Goal: Information Seeking & Learning: Learn about a topic

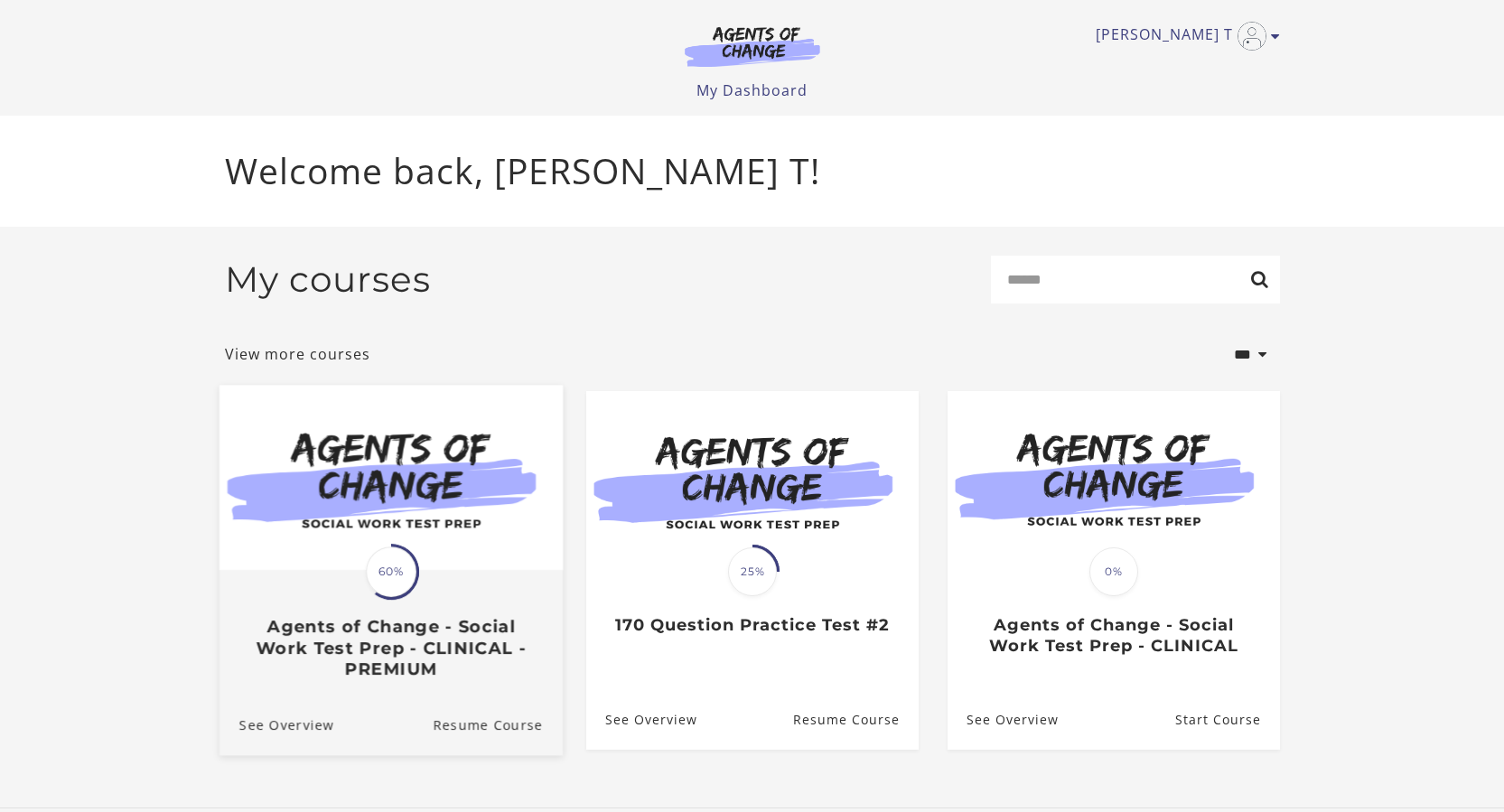
click at [444, 638] on h3 "Agents of Change - Social Work Test Prep - CLINICAL - PREMIUM" at bounding box center [390, 648] width 304 height 64
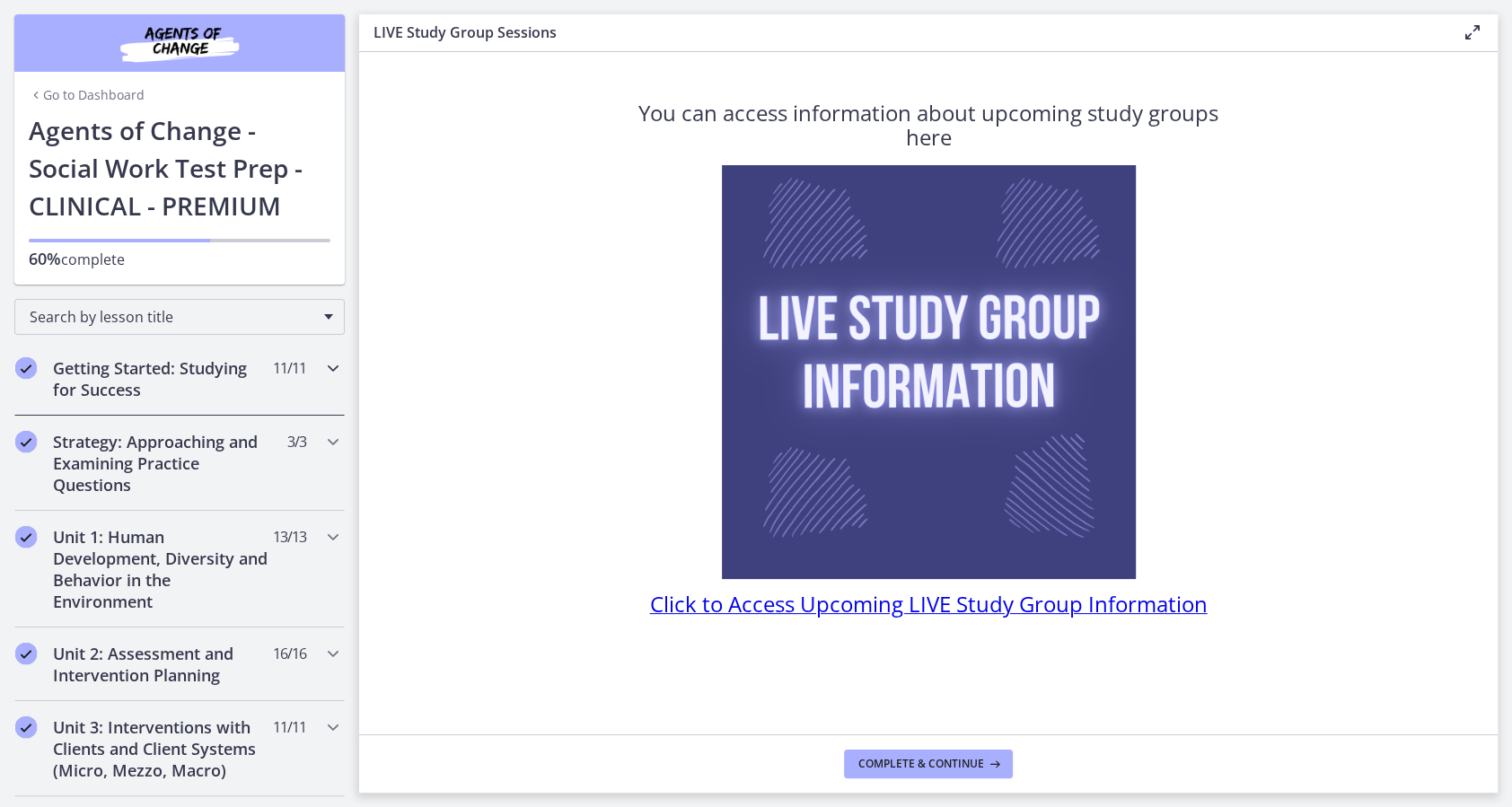
click at [322, 367] on icon "Chapters" at bounding box center [332, 368] width 21 height 21
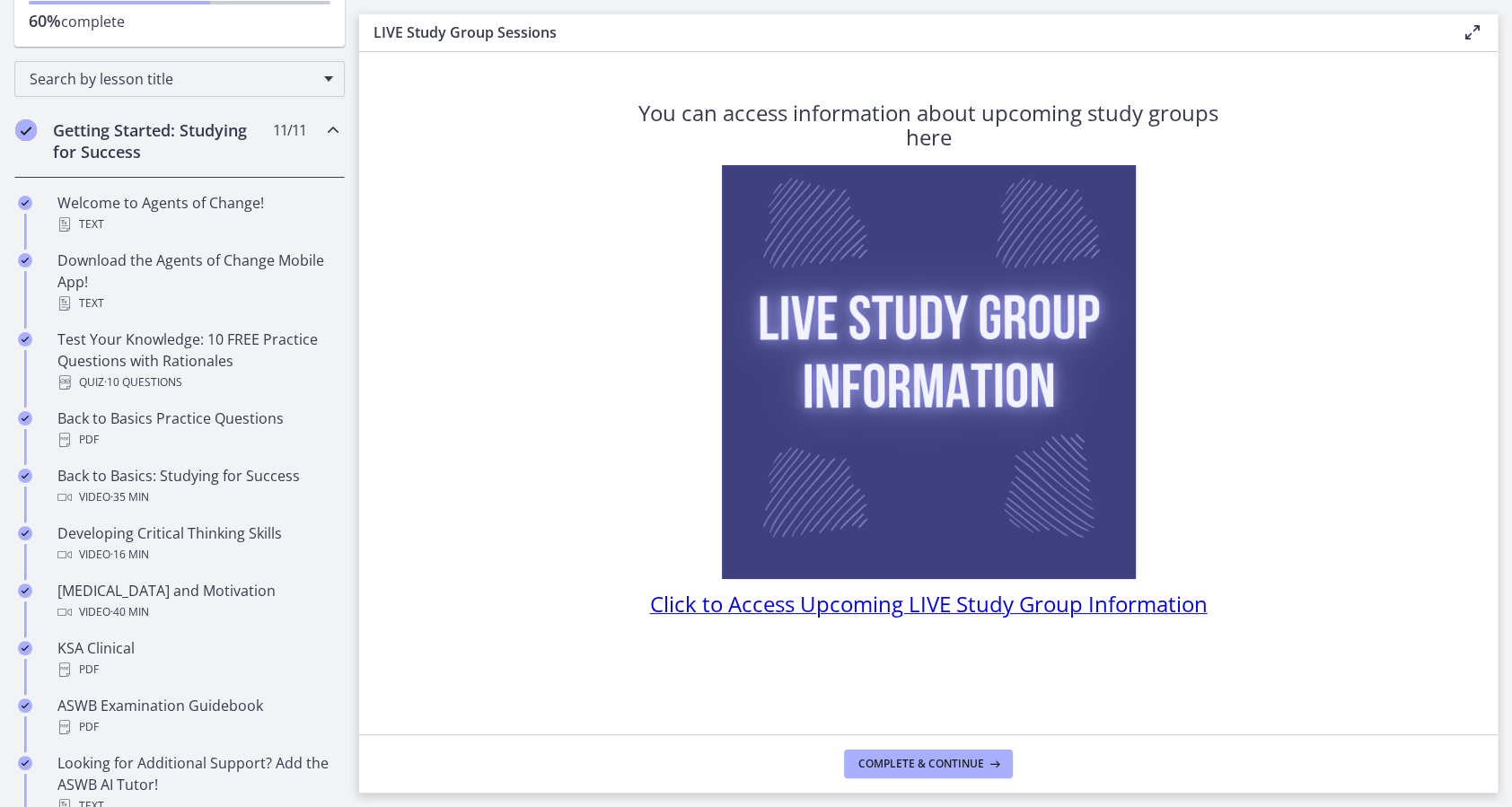
scroll to position [238, 0]
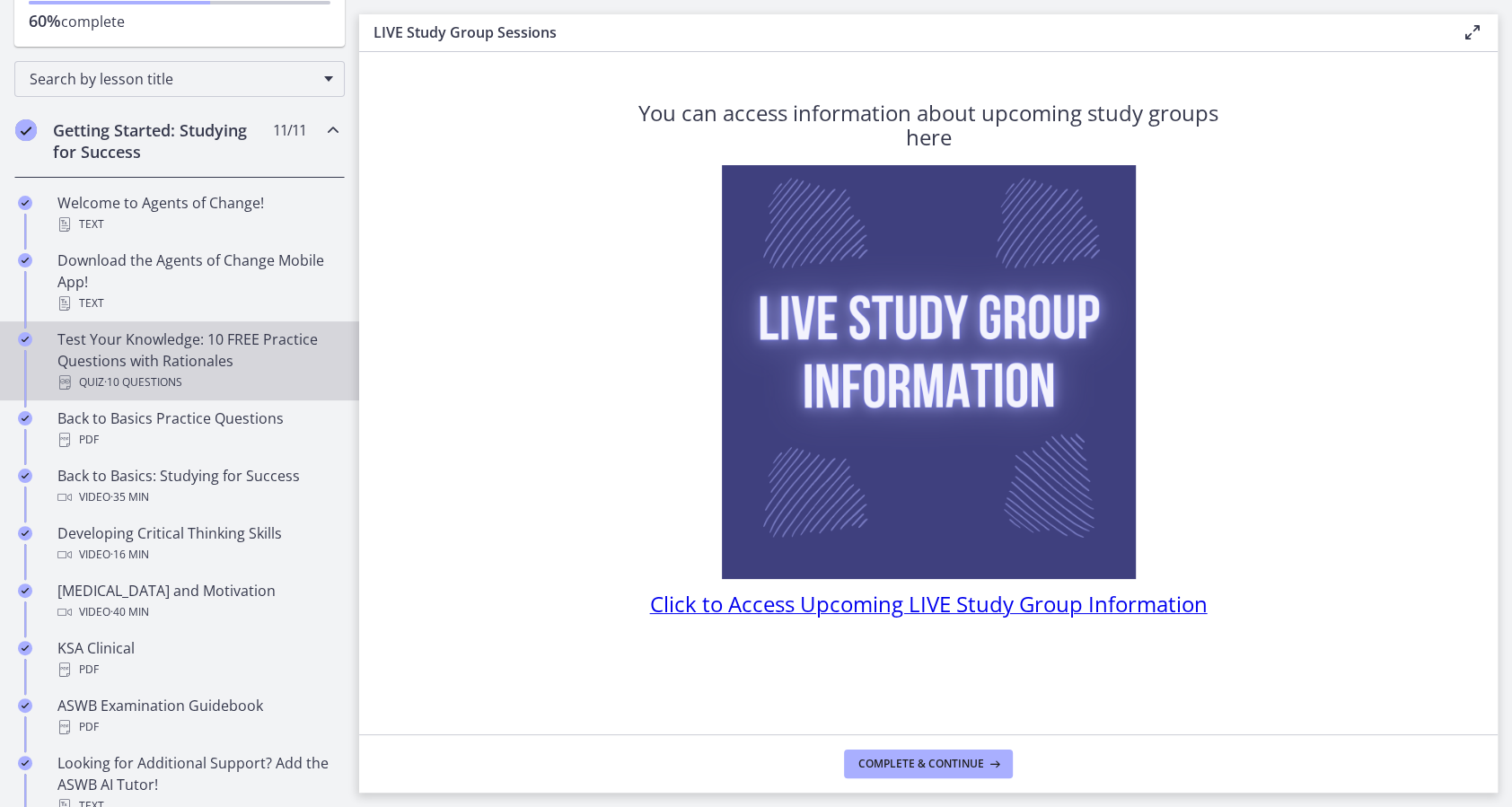
click at [252, 368] on div "Test Your Knowledge: 10 FREE Practice Questions with Rationales Quiz · 10 Quest…" at bounding box center [198, 361] width 280 height 65
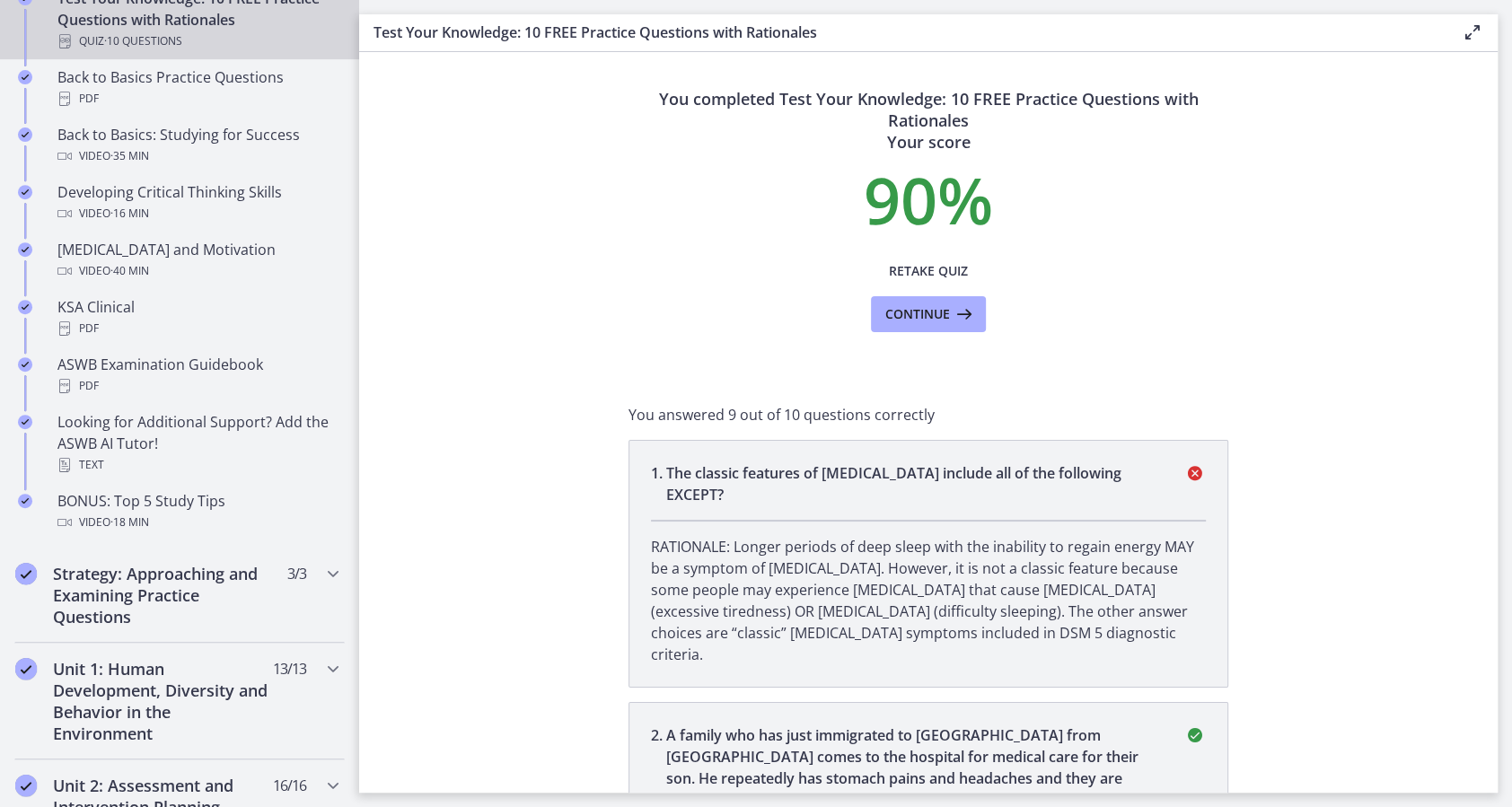
scroll to position [576, 0]
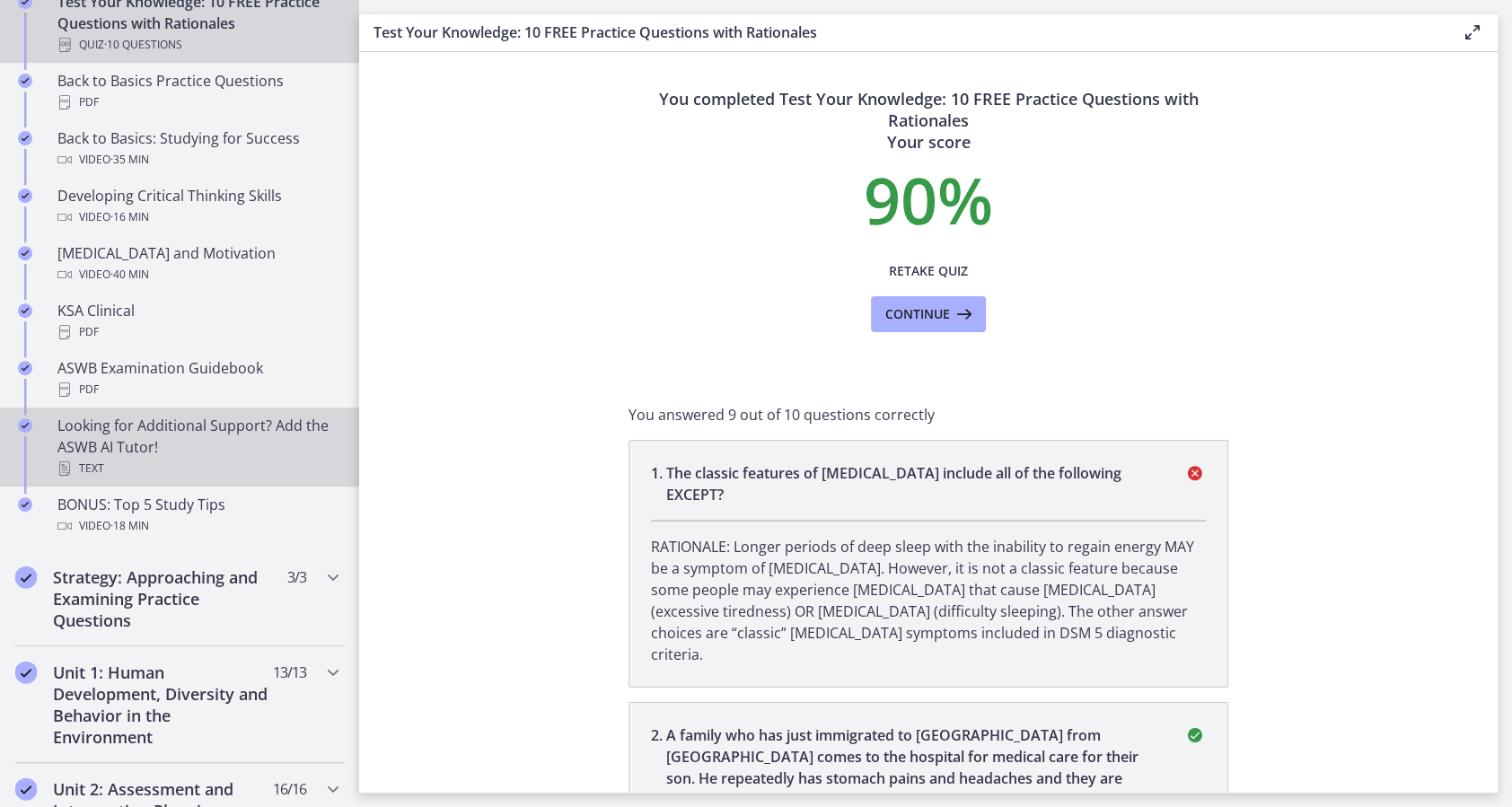
click at [108, 438] on div "Looking for Additional Support? Add the ASWB AI Tutor! Text" at bounding box center [198, 448] width 280 height 65
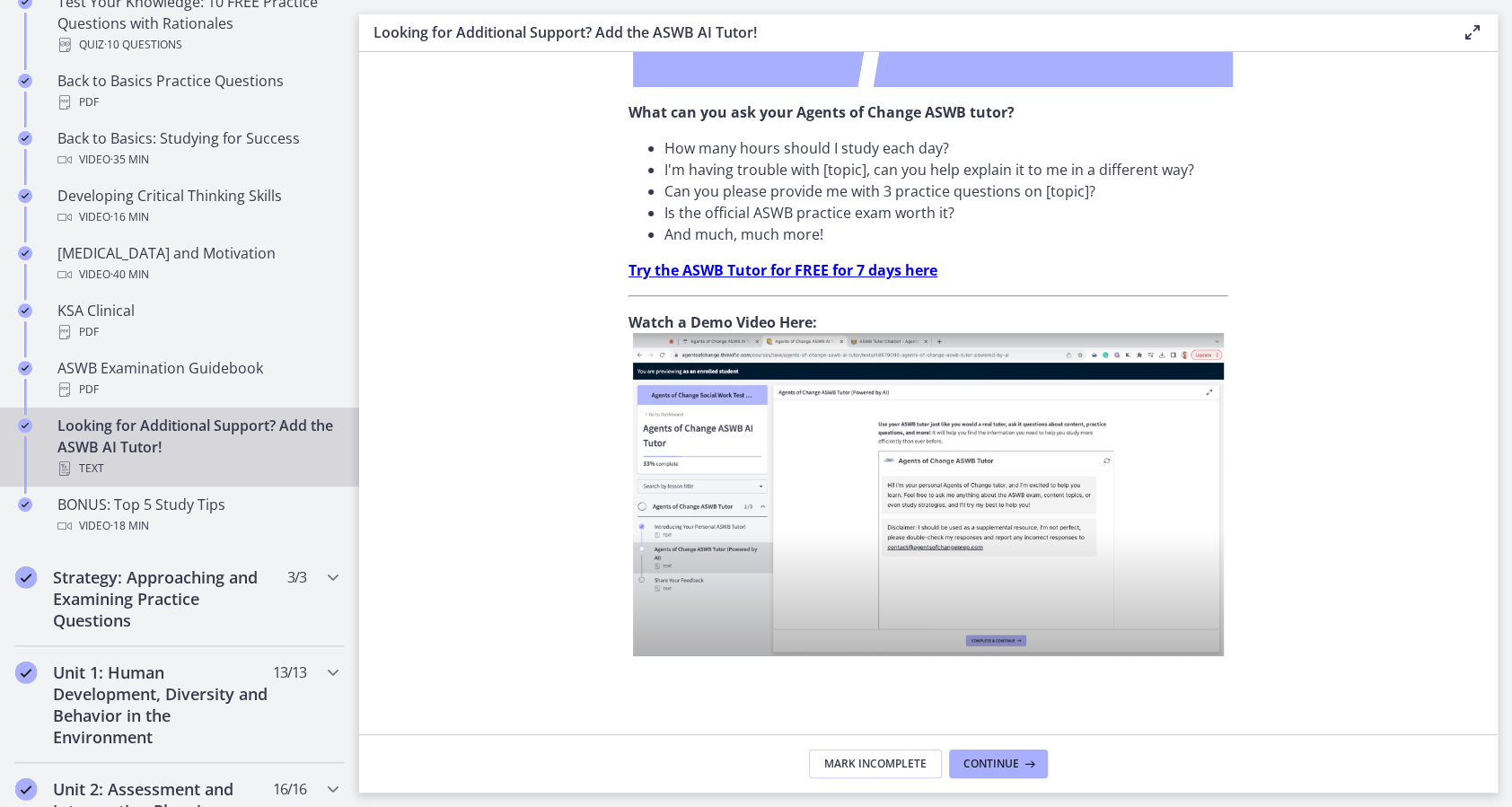
scroll to position [524, 0]
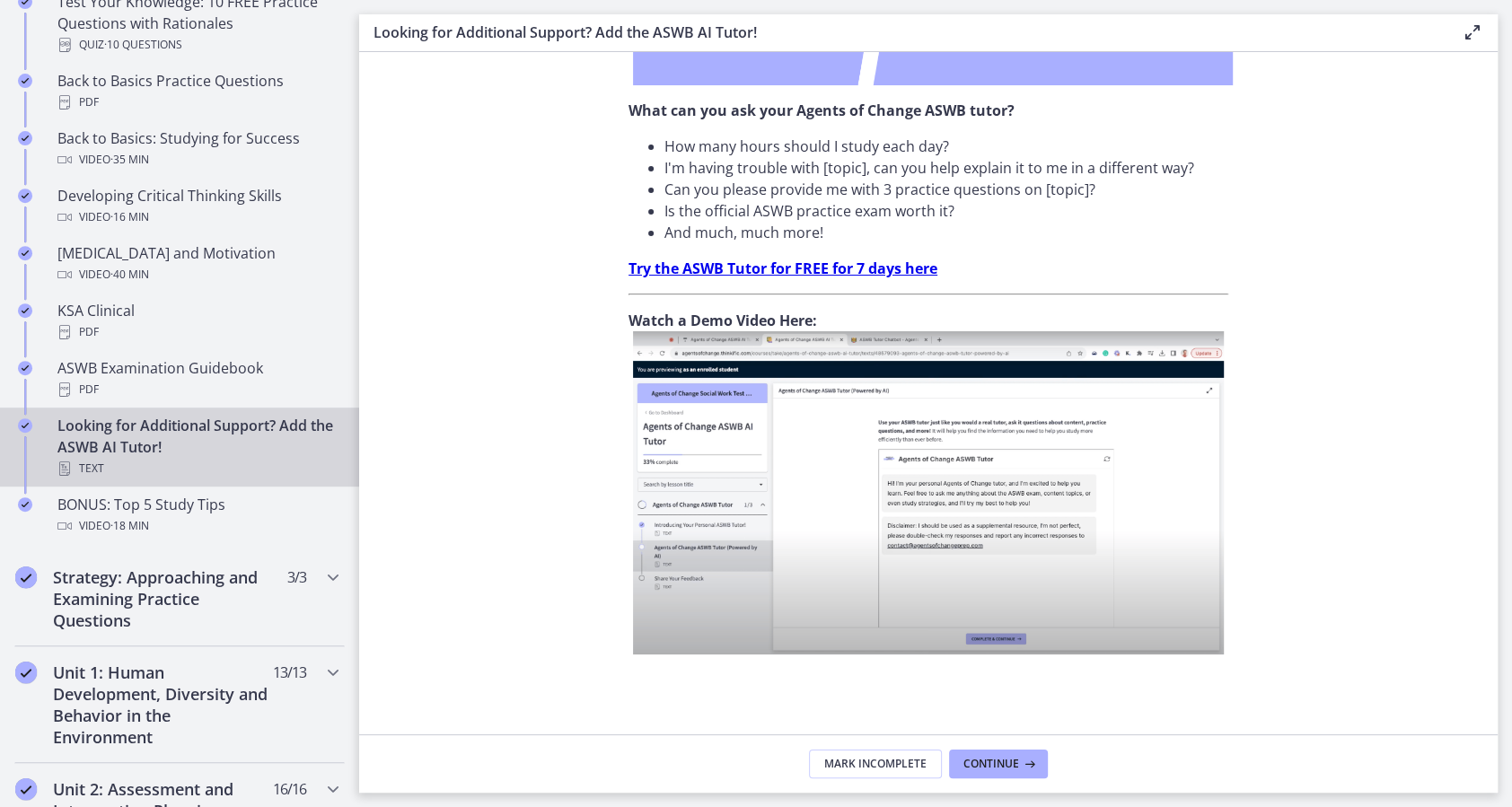
click at [980, 497] on img at bounding box center [928, 493] width 591 height 323
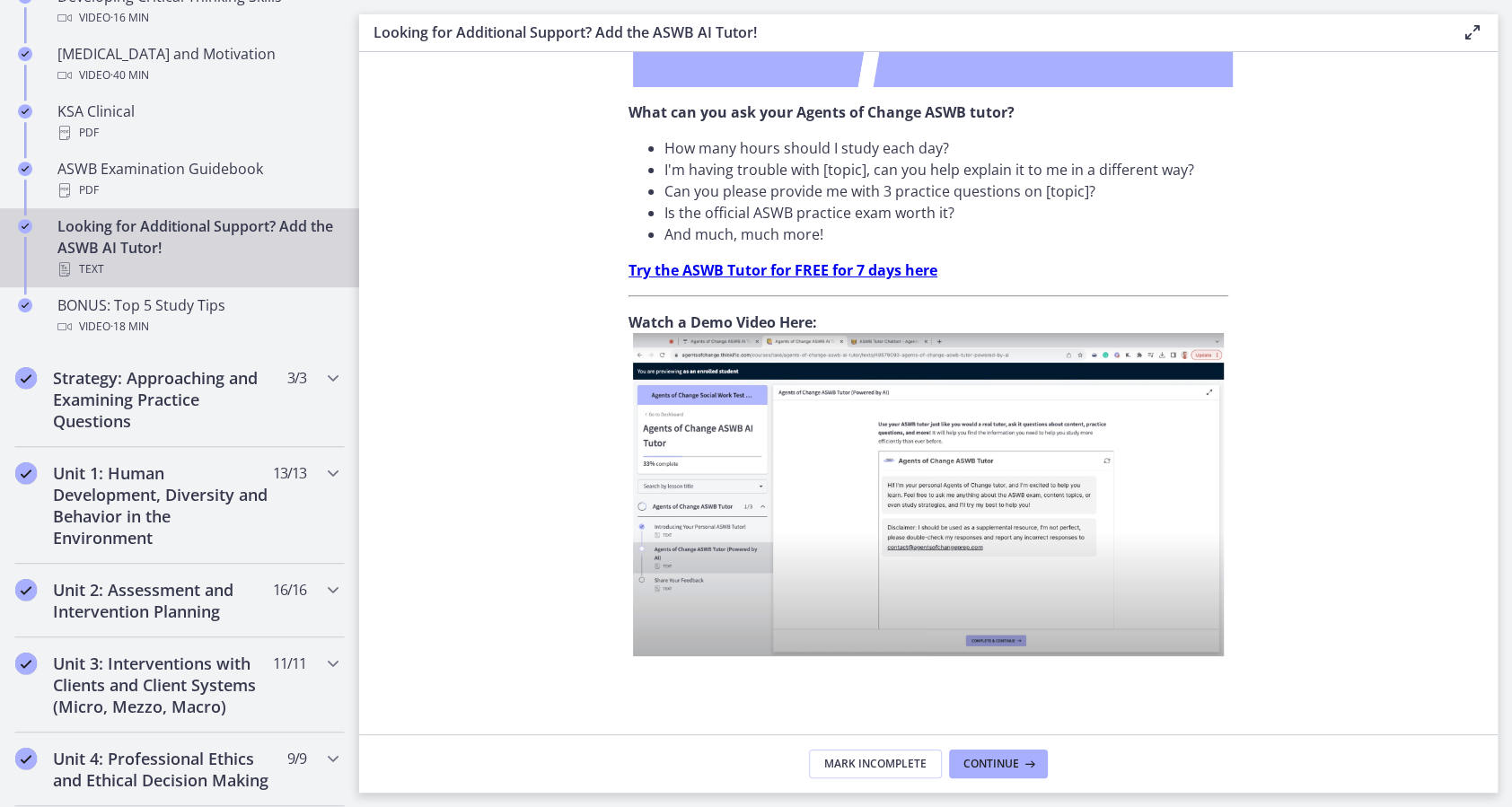
scroll to position [776, 0]
click at [309, 482] on div "Unit 1: Human Development, Diversity and Behavior in the Environment 13 / 13 Co…" at bounding box center [179, 503] width 331 height 117
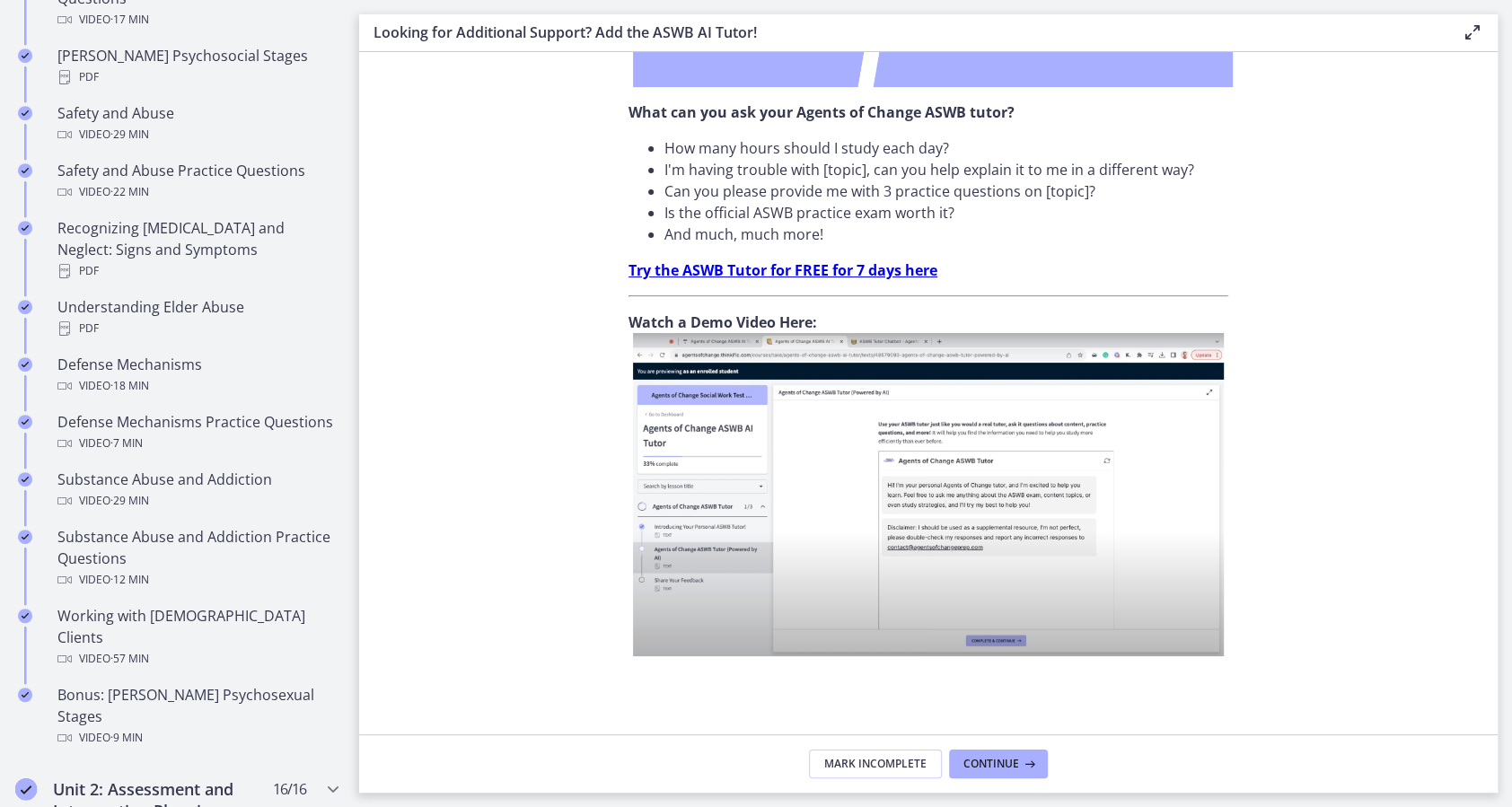
click at [1388, 191] on section "Don’t you wish you could have a 24/7 ASWB Tutor so you could ask all of your ex…" at bounding box center [929, 393] width 1139 height 683
click at [1361, 198] on section "Don’t you wish you could have a 24/7 ASWB Tutor so you could ask all of your ex…" at bounding box center [929, 393] width 1139 height 683
click at [1218, 215] on li "Is the official ASWB practice exam worth it?" at bounding box center [945, 212] width 564 height 21
click at [1177, 259] on p "Try the ASWB Tutor for FREE for 7 days here" at bounding box center [929, 269] width 600 height 21
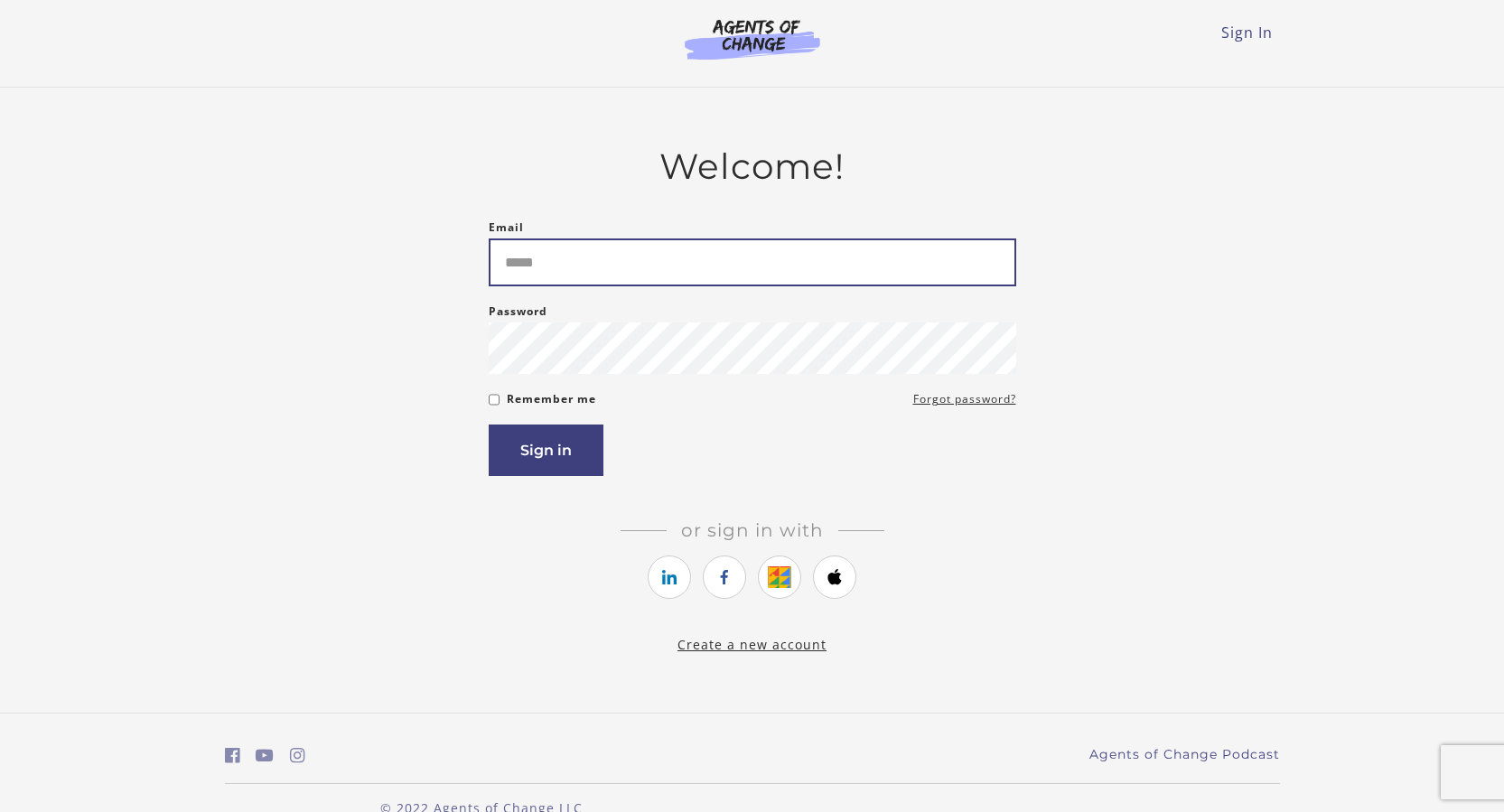
click at [609, 266] on input "Email" at bounding box center [752, 262] width 527 height 48
type input "**********"
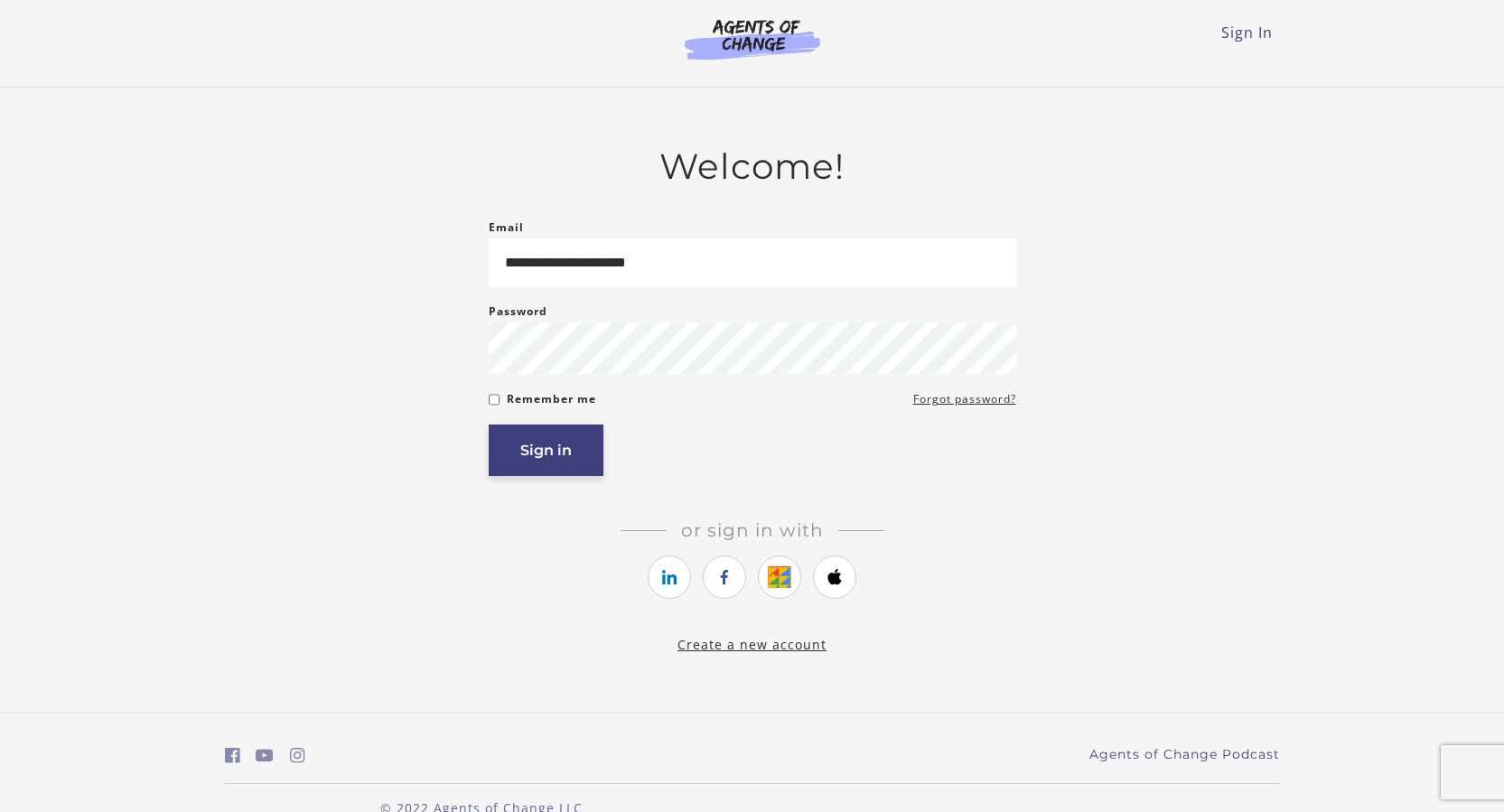
click at [558, 461] on button "Sign in" at bounding box center [546, 449] width 115 height 51
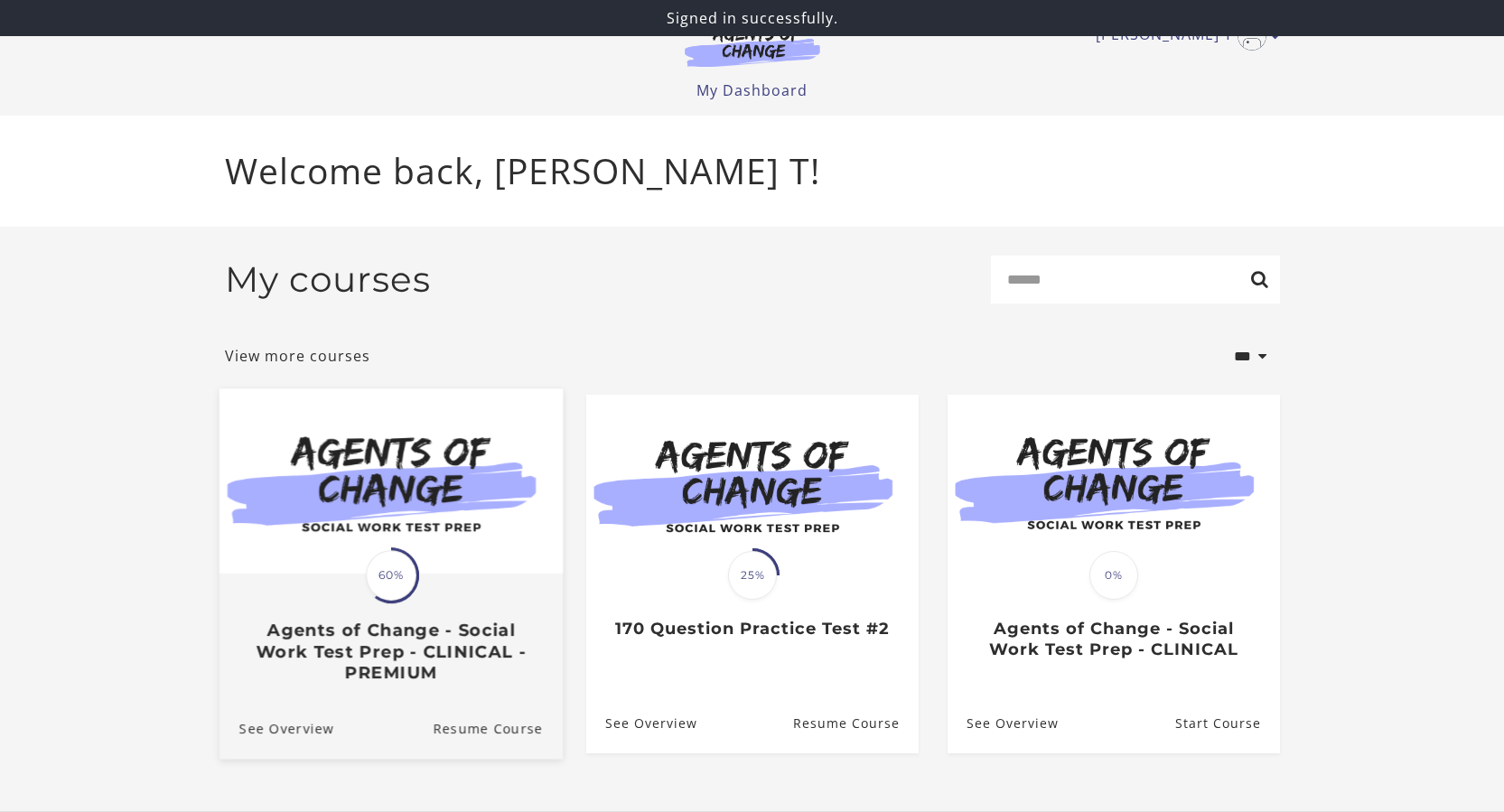
click at [444, 592] on div "Translation missing: en.liquid.partials.dashboard_course_card.progress_descript…" at bounding box center [390, 629] width 343 height 107
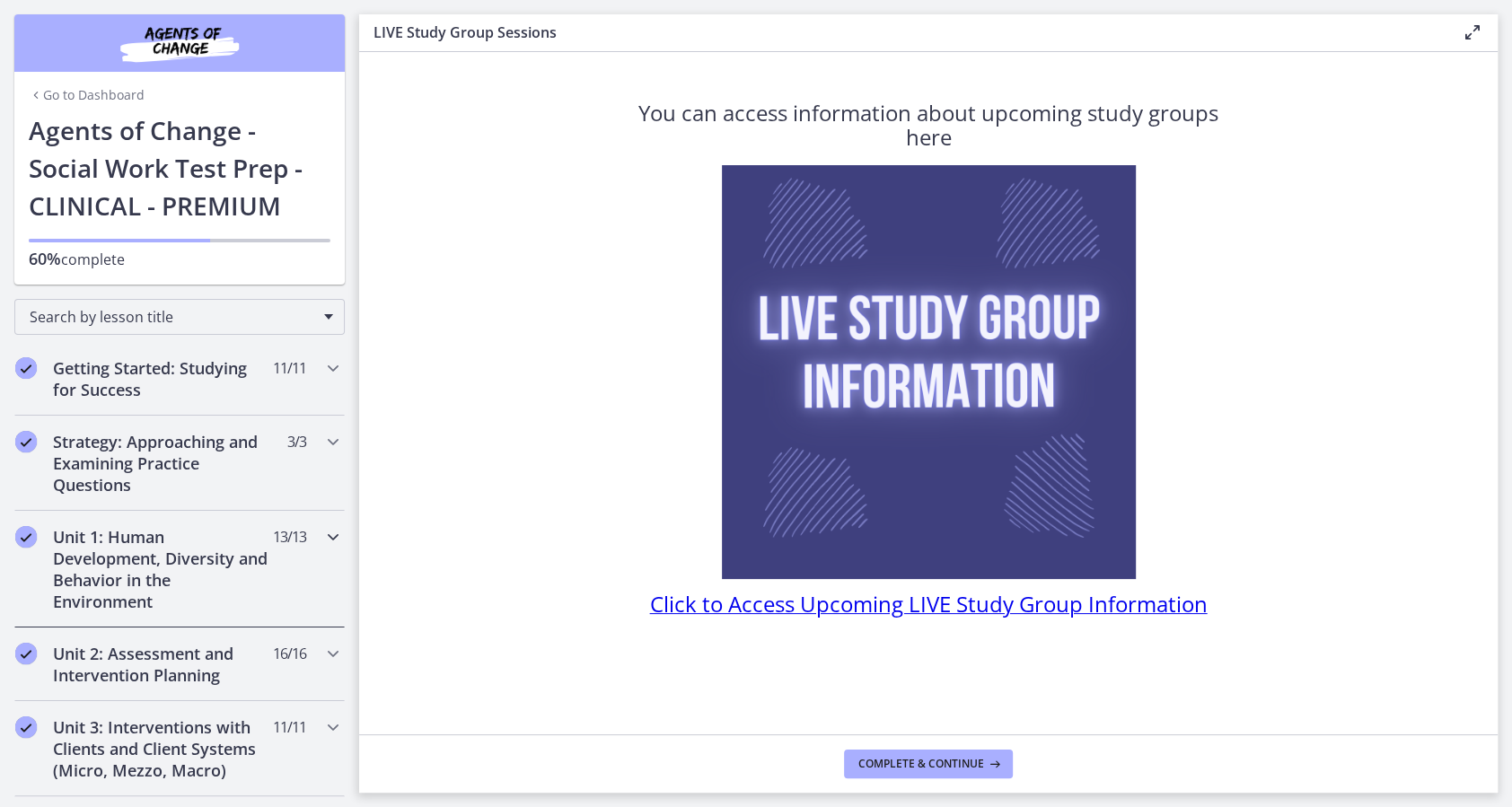
click at [251, 557] on h2 "Unit 1: Human Development, Diversity and Behavior in the Environment" at bounding box center [163, 568] width 219 height 86
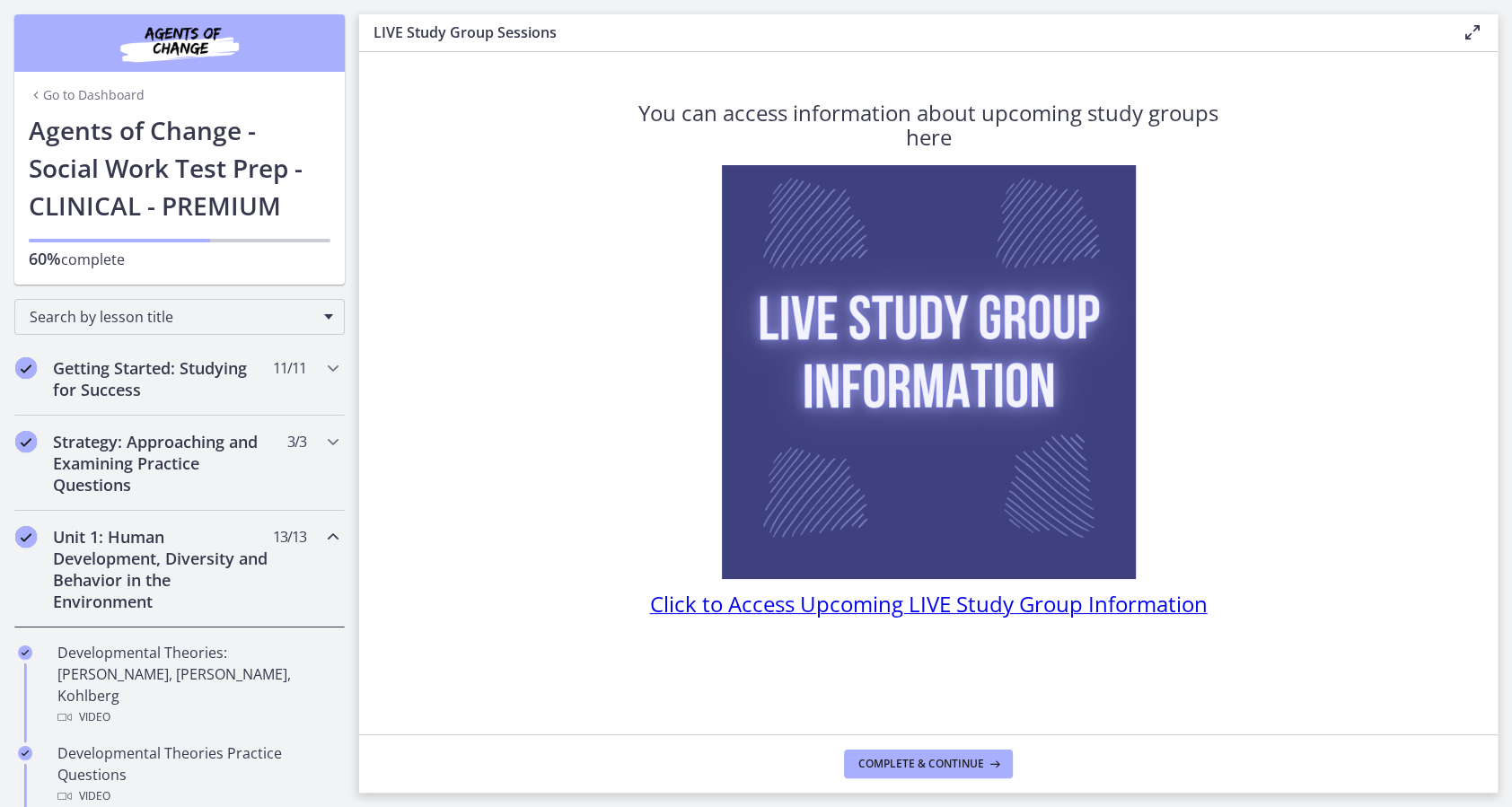
click at [251, 557] on h2 "Unit 1: Human Development, Diversity and Behavior in the Environment" at bounding box center [163, 568] width 219 height 86
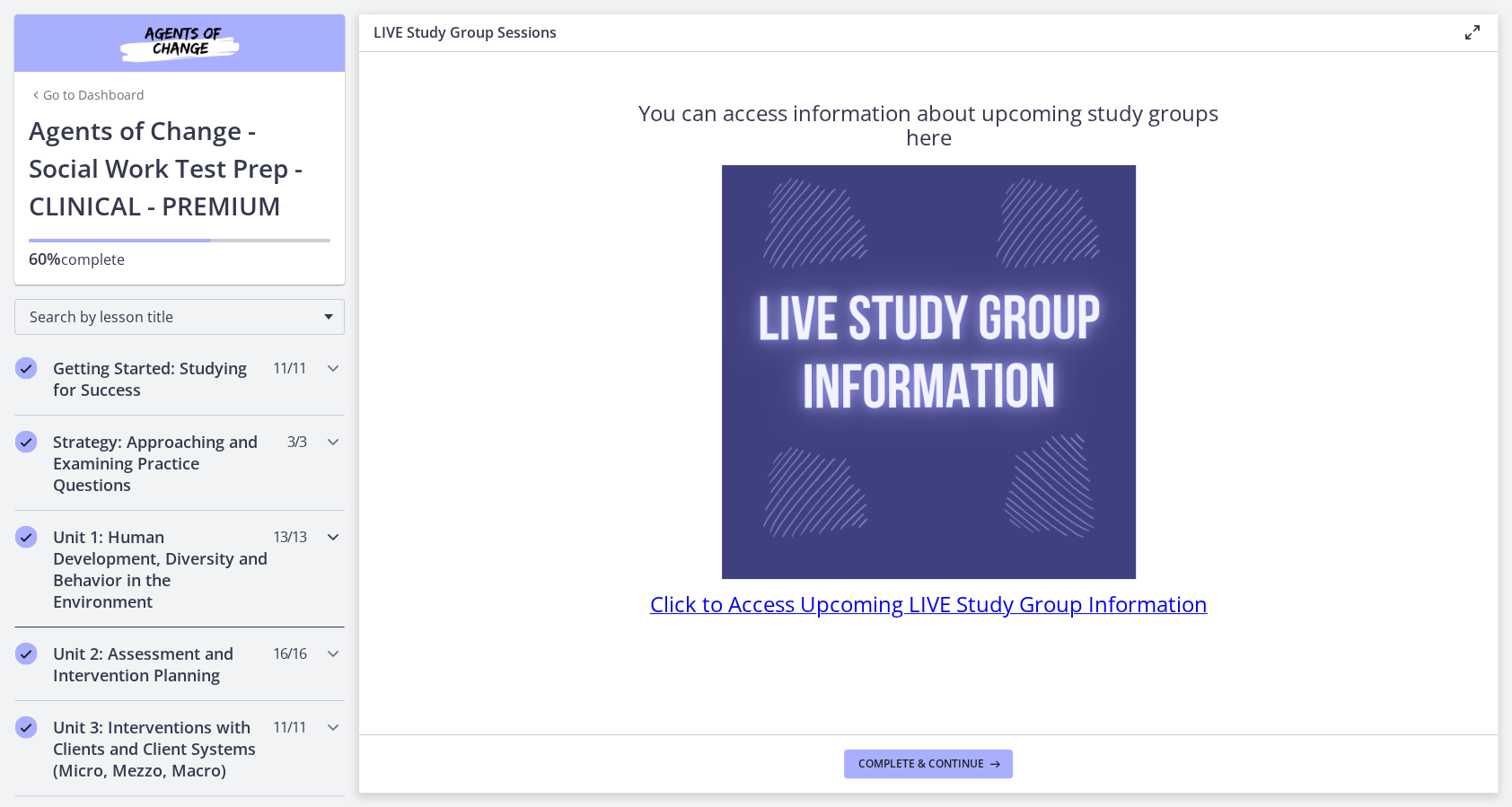
drag, startPoint x: 251, startPoint y: 557, endPoint x: 315, endPoint y: 543, distance: 65.5
click at [322, 543] on icon "Chapters" at bounding box center [332, 536] width 21 height 21
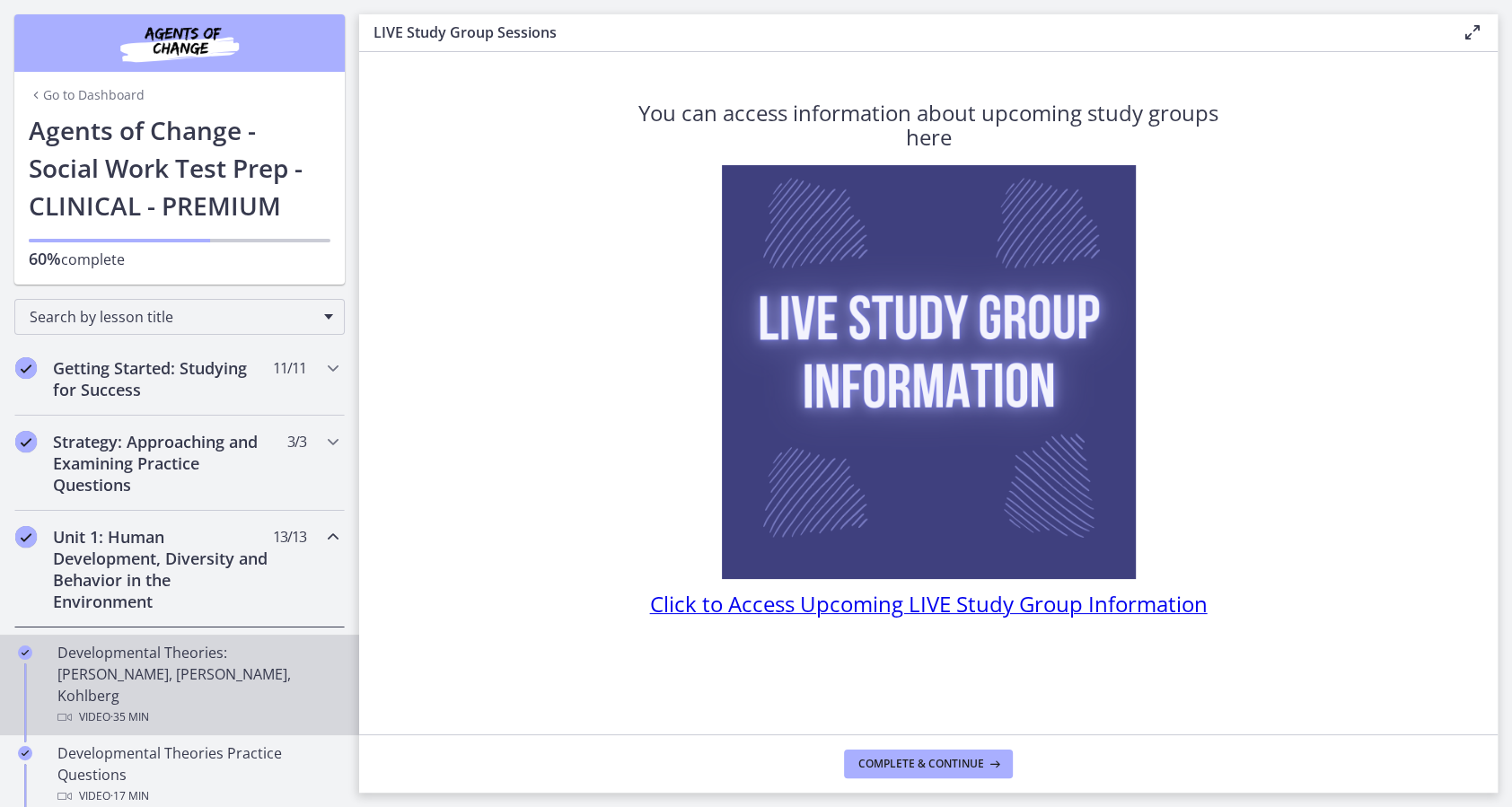
click at [194, 664] on div "Developmental Theories: [PERSON_NAME], [PERSON_NAME], Kohlberg Video · 35 min" at bounding box center [198, 684] width 280 height 86
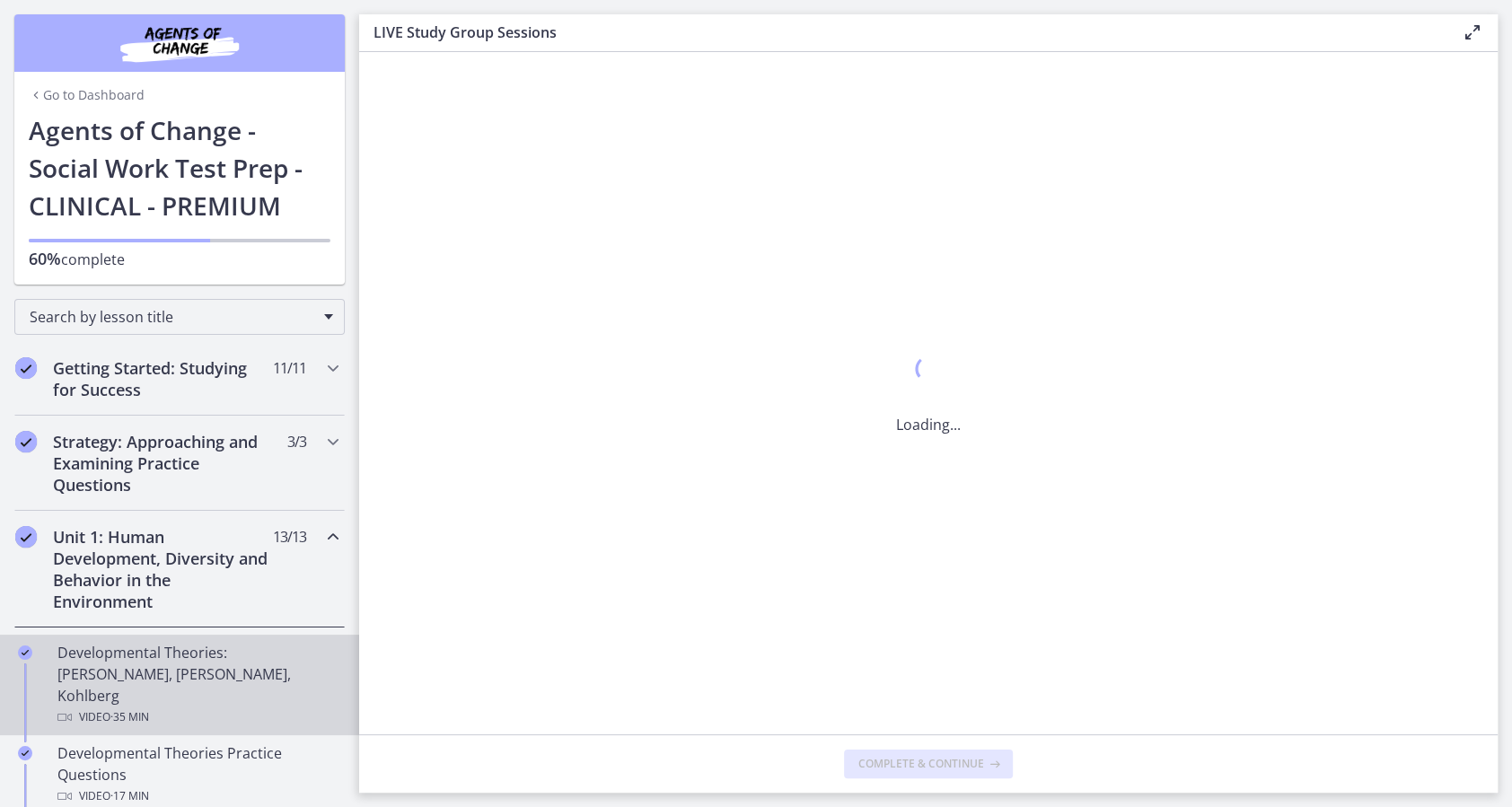
click at [194, 664] on div "Developmental Theories: [PERSON_NAME], [PERSON_NAME], Kohlberg Video · 35 min" at bounding box center [198, 684] width 280 height 86
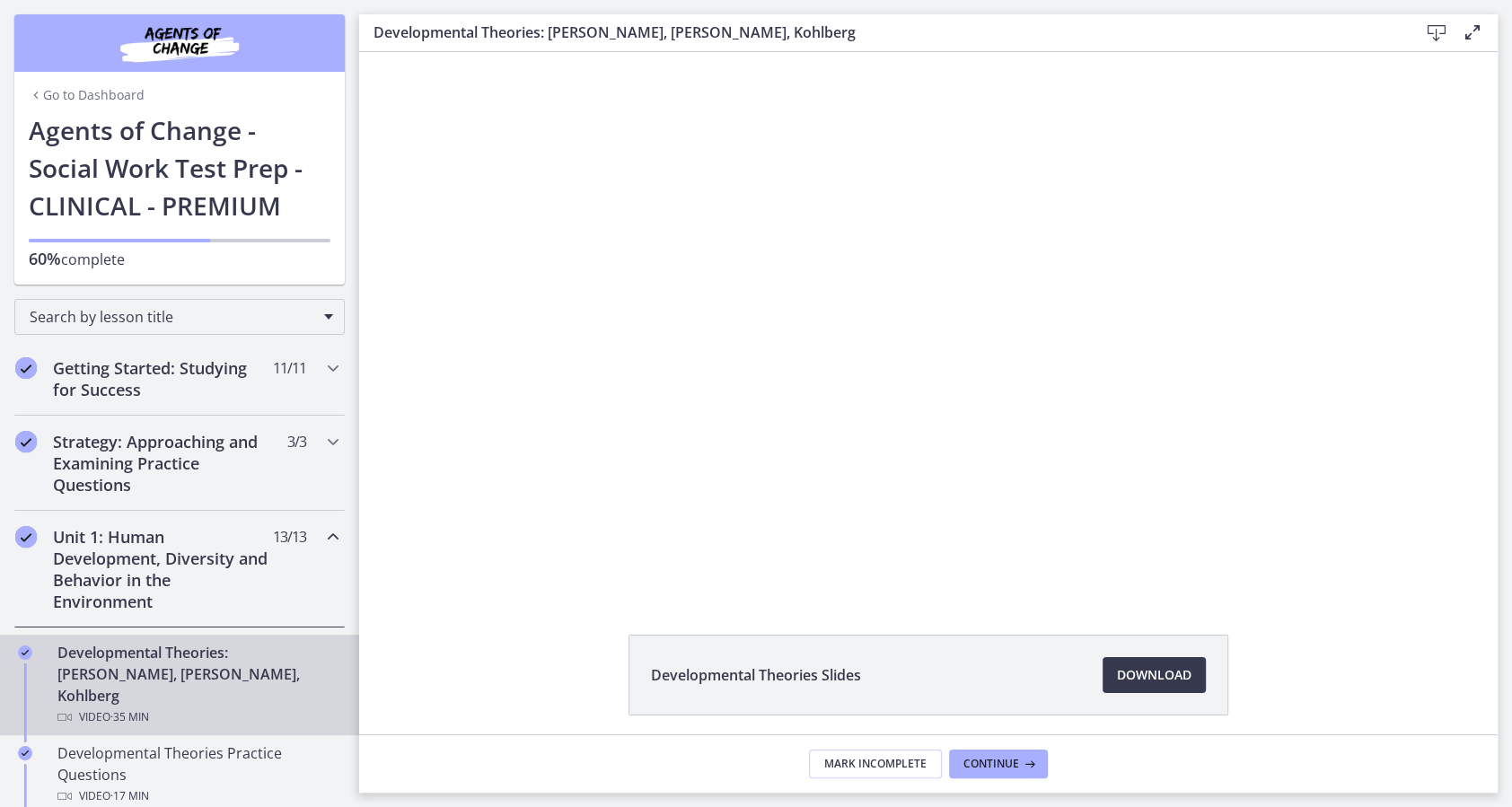
click at [489, 692] on div "Developmental Theories Slides Download Opens in a new window" at bounding box center [929, 718] width 1139 height 167
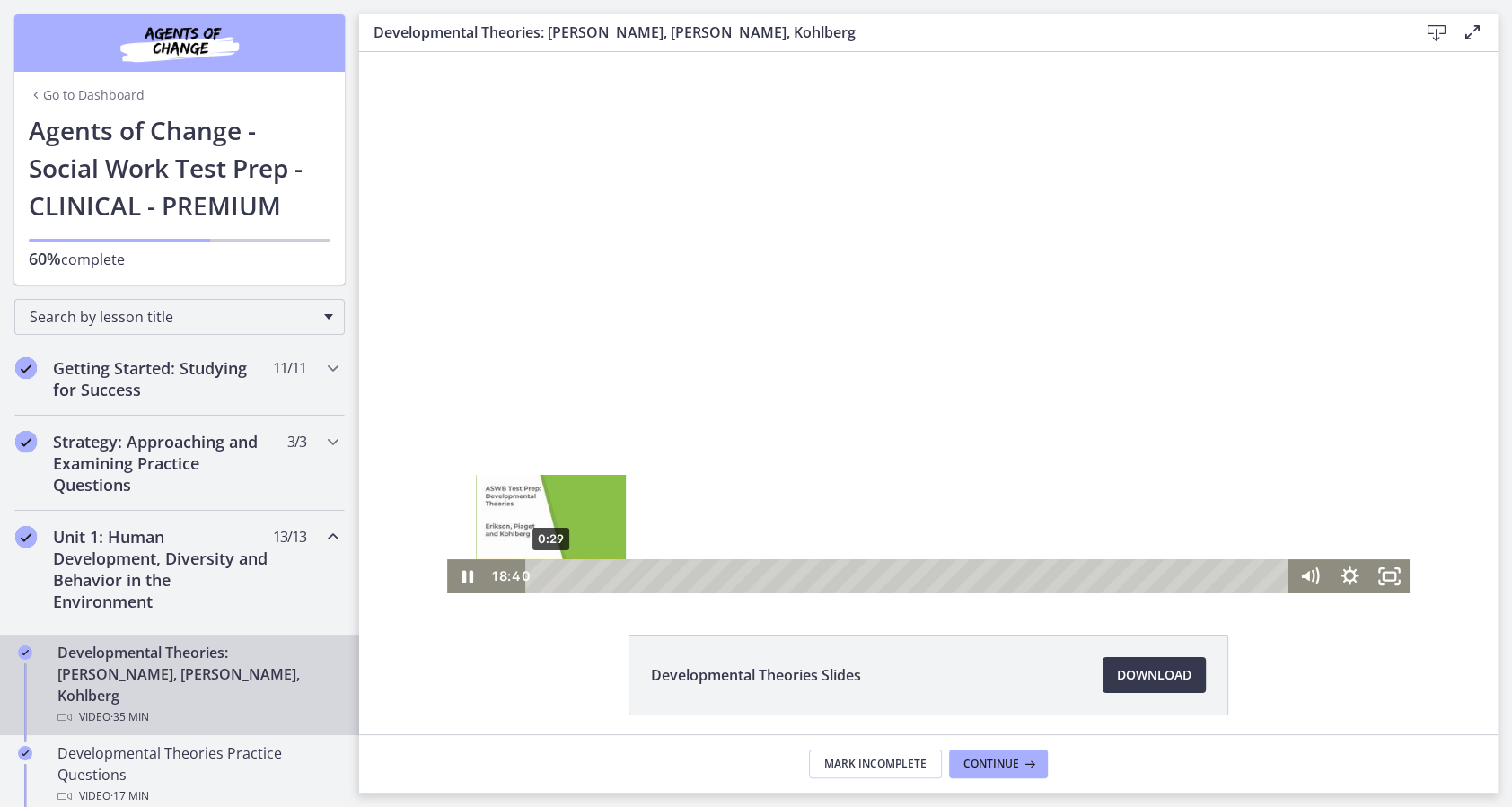
click at [541, 579] on div "0:29" at bounding box center [909, 576] width 738 height 34
click at [752, 393] on div at bounding box center [928, 322] width 962 height 541
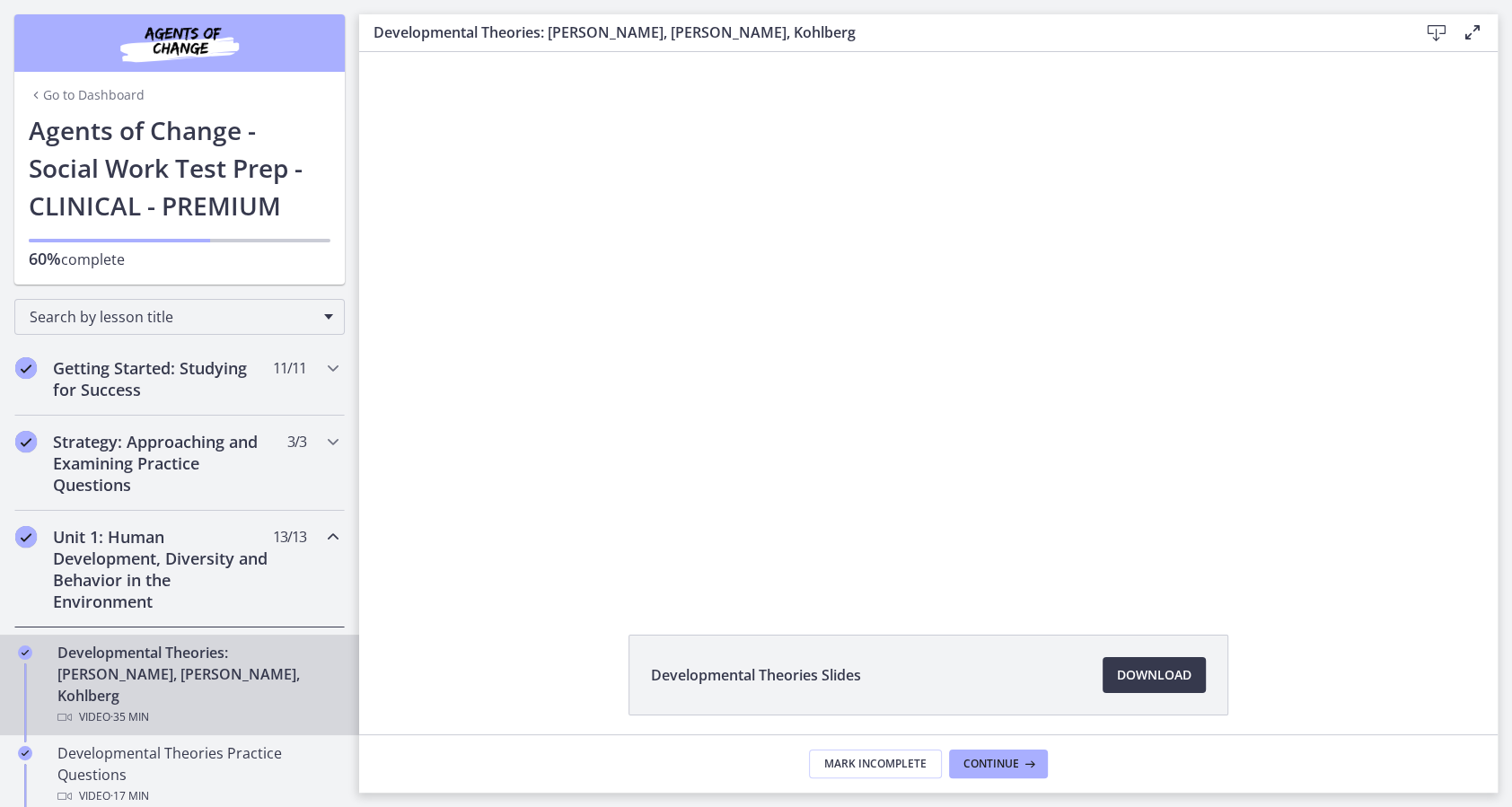
click at [752, 393] on div at bounding box center [928, 322] width 962 height 541
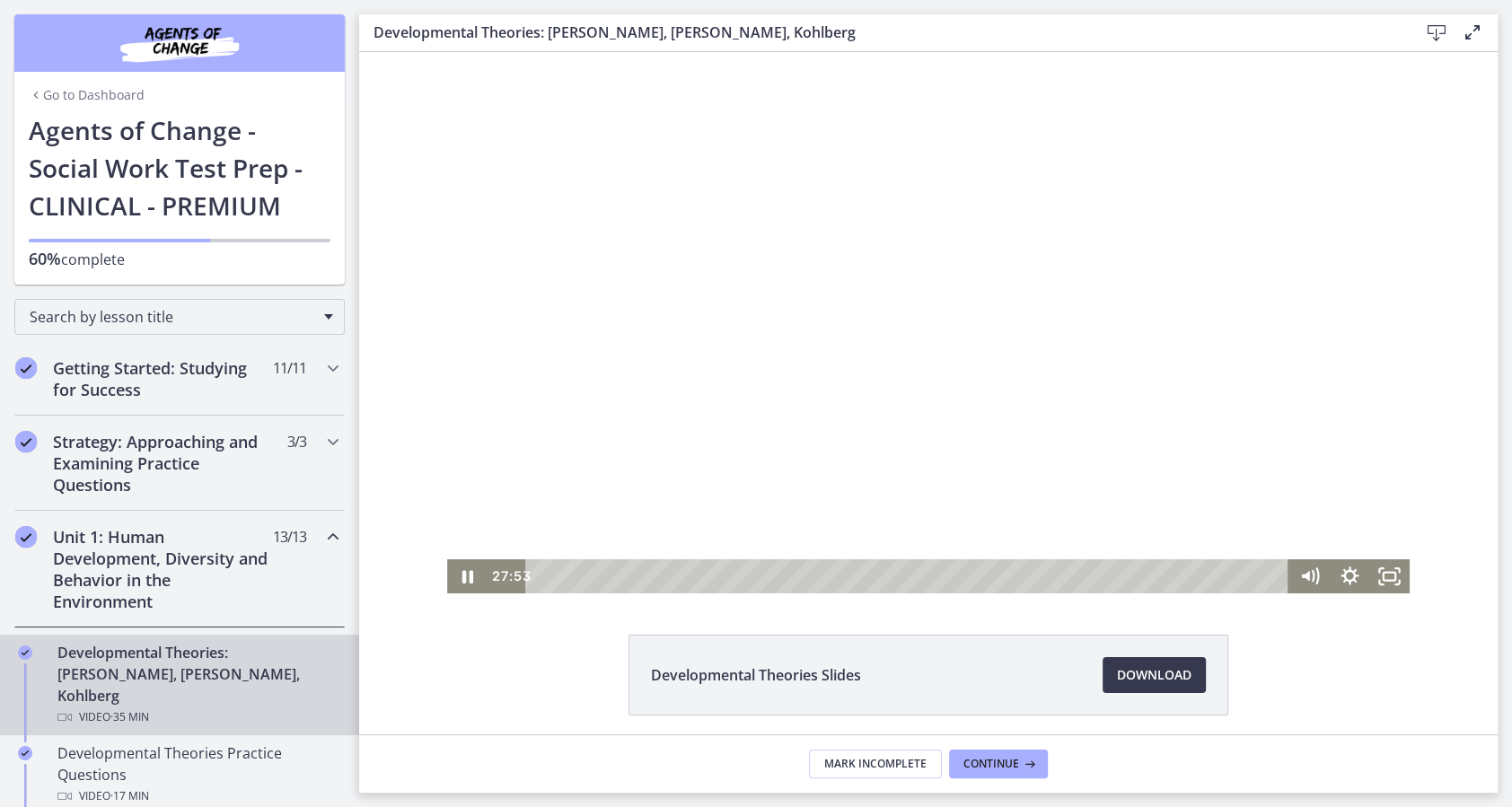
drag, startPoint x: 752, startPoint y: 393, endPoint x: 739, endPoint y: 380, distance: 18.4
drag, startPoint x: 738, startPoint y: 385, endPoint x: 768, endPoint y: 387, distance: 30.1
click at [768, 387] on div at bounding box center [928, 322] width 962 height 541
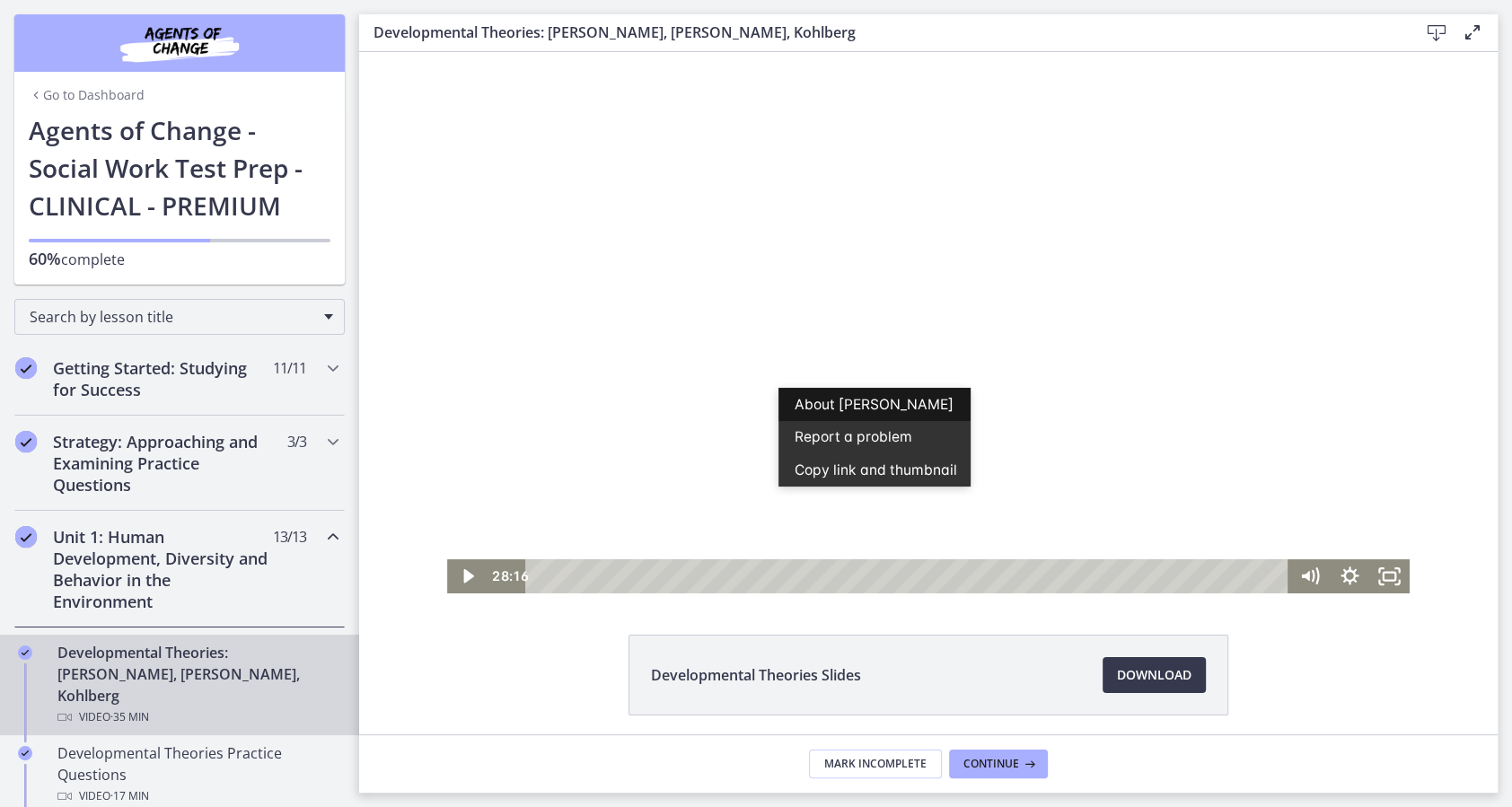
click at [939, 180] on div at bounding box center [928, 322] width 962 height 541
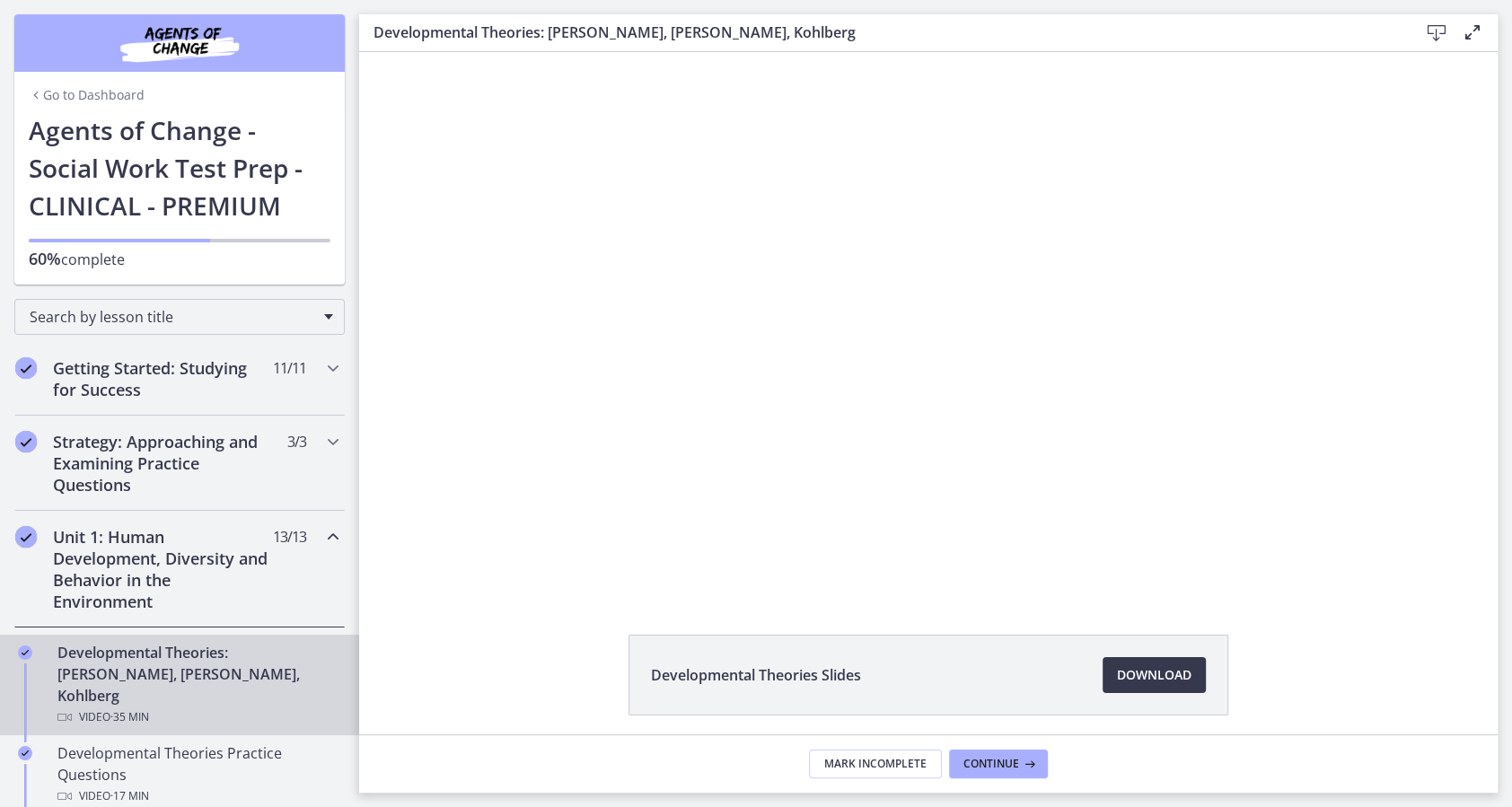
click at [1271, 669] on div "Developmental Theories Slides Download Opens in a new window" at bounding box center [929, 718] width 1139 height 167
click at [835, 335] on div at bounding box center [928, 322] width 962 height 541
click at [770, 350] on div at bounding box center [928, 322] width 962 height 541
click at [841, 378] on div at bounding box center [928, 322] width 962 height 541
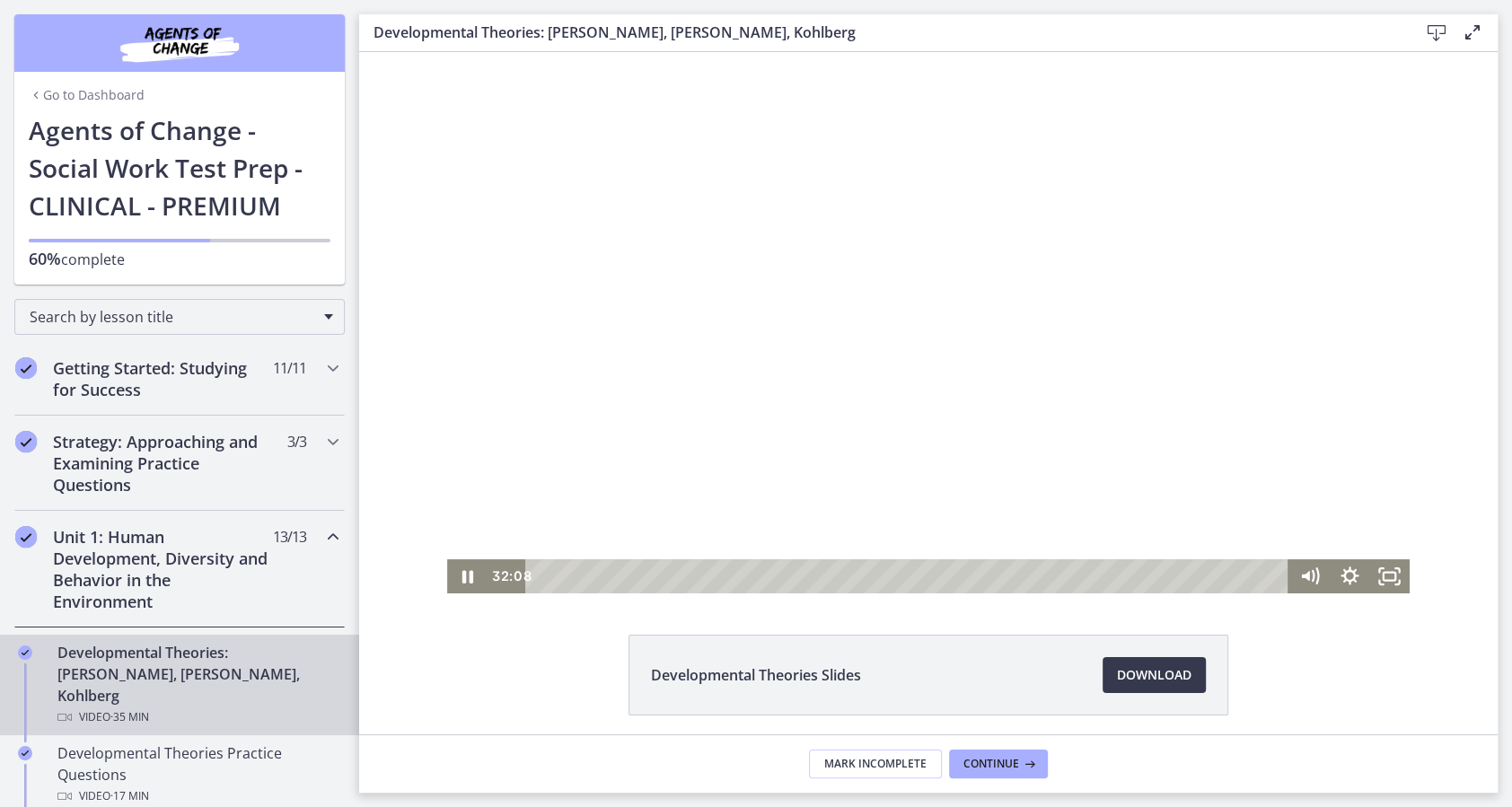
click at [898, 462] on div at bounding box center [928, 322] width 962 height 541
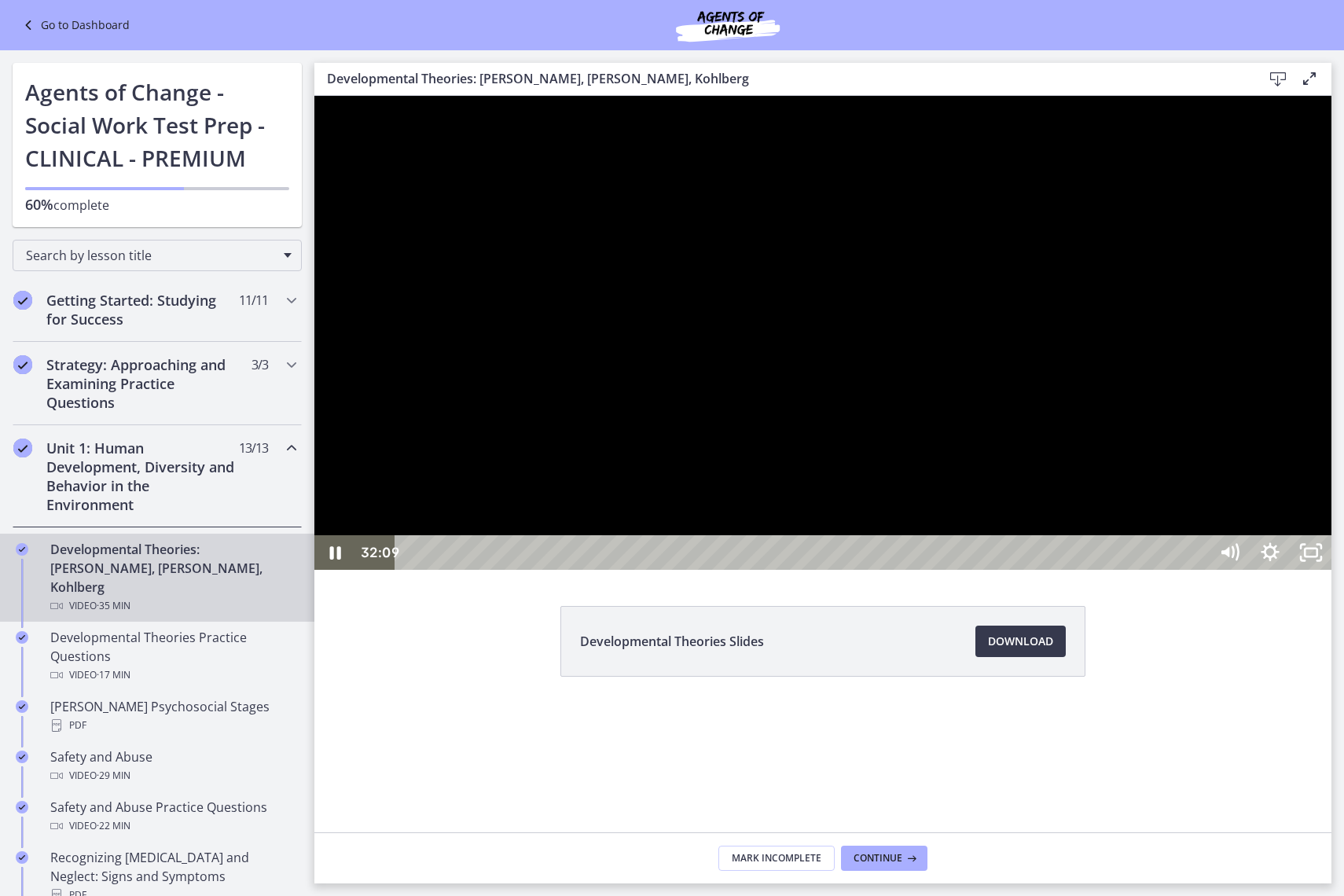
click at [1111, 570] on div at bounding box center [823, 333] width 1017 height 474
